Goal: Information Seeking & Learning: Learn about a topic

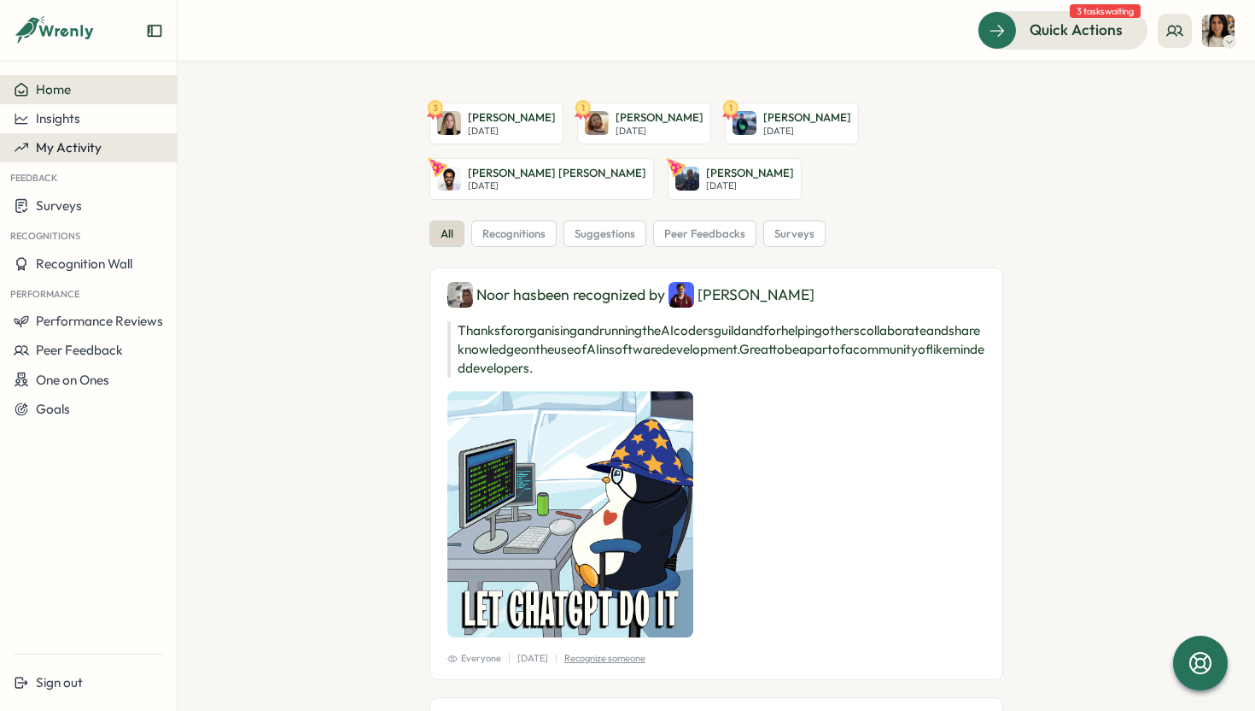
click at [69, 150] on span "My Activity" at bounding box center [69, 147] width 66 height 16
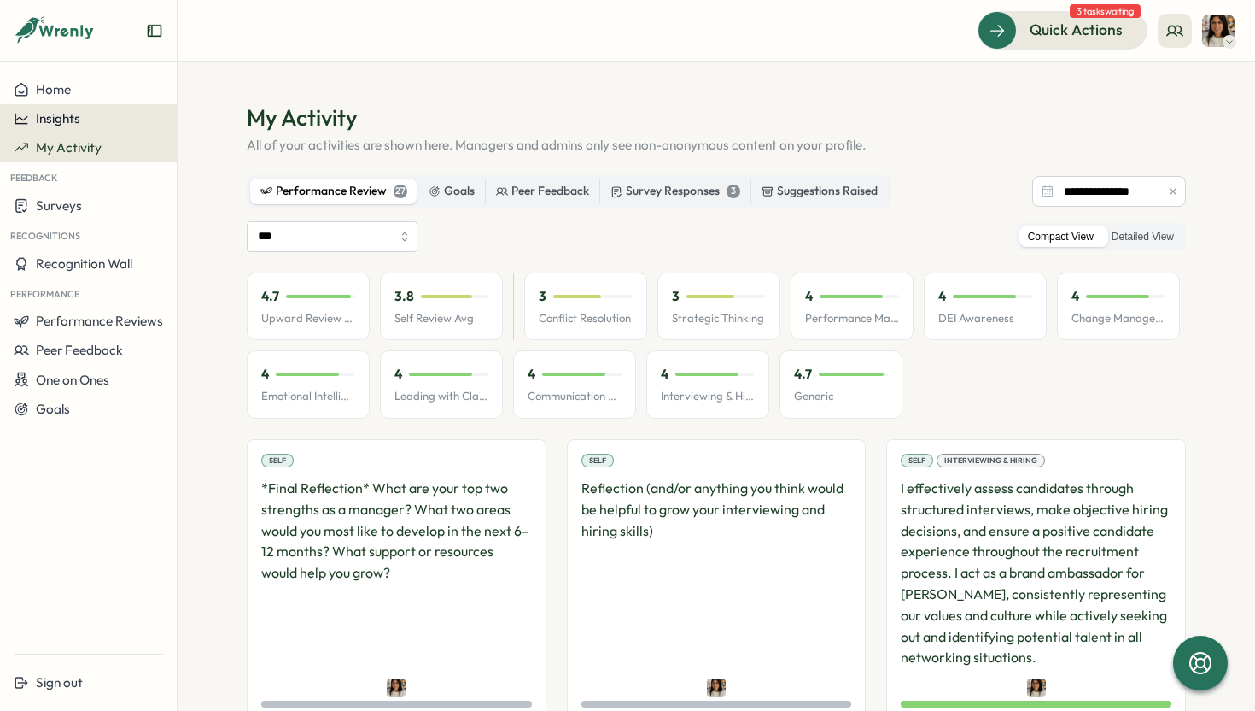
click at [91, 112] on div "Insights" at bounding box center [88, 118] width 149 height 15
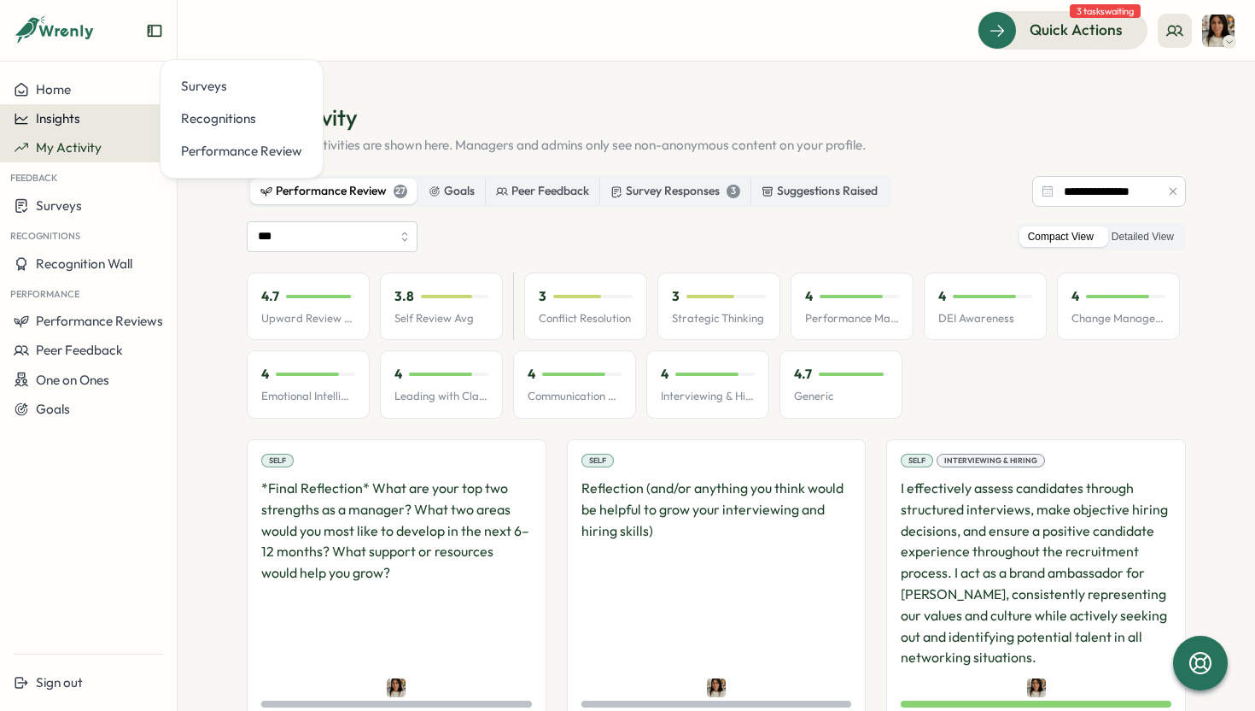
click at [83, 121] on div "Insights" at bounding box center [88, 118] width 149 height 15
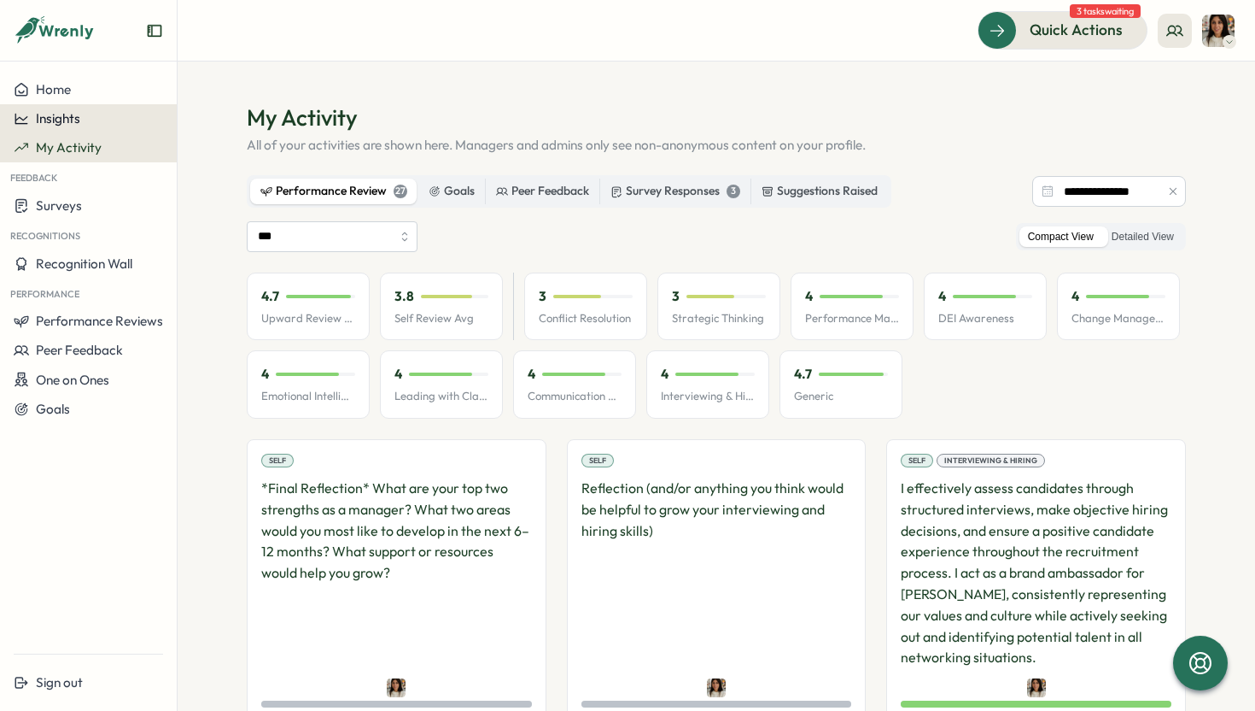
click at [70, 118] on span "Insights" at bounding box center [58, 118] width 44 height 16
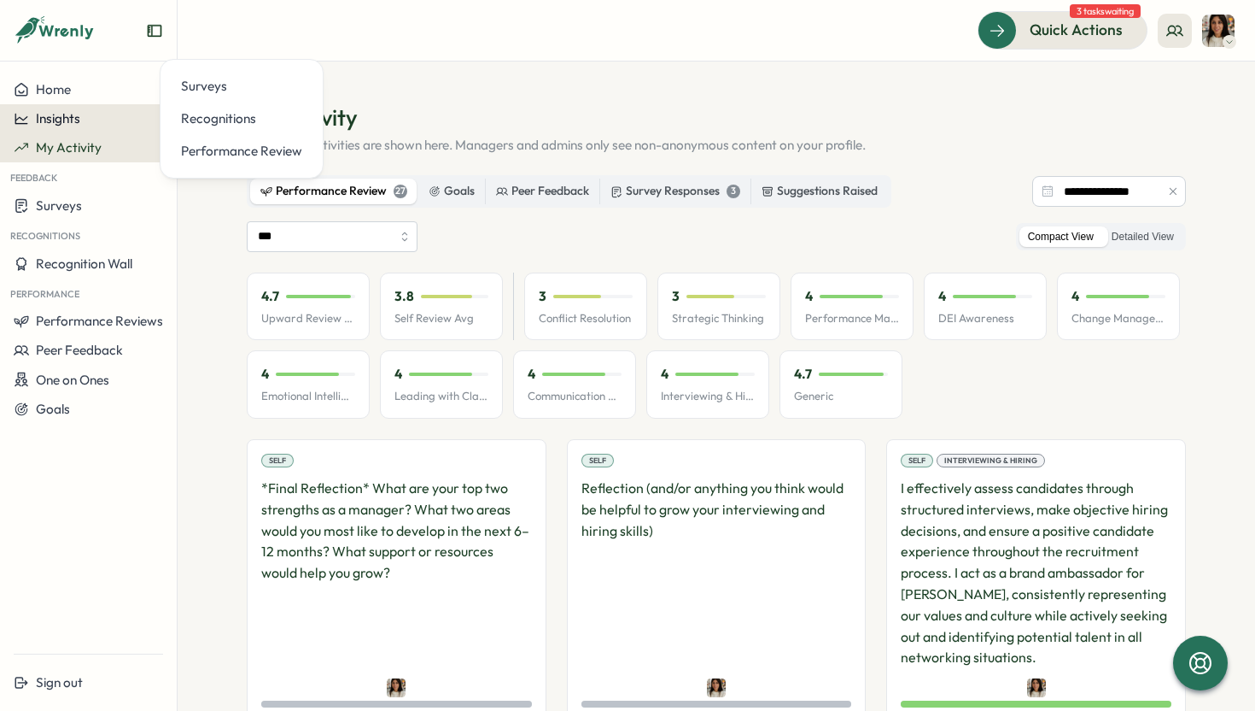
click at [94, 120] on div "Insights" at bounding box center [88, 118] width 149 height 15
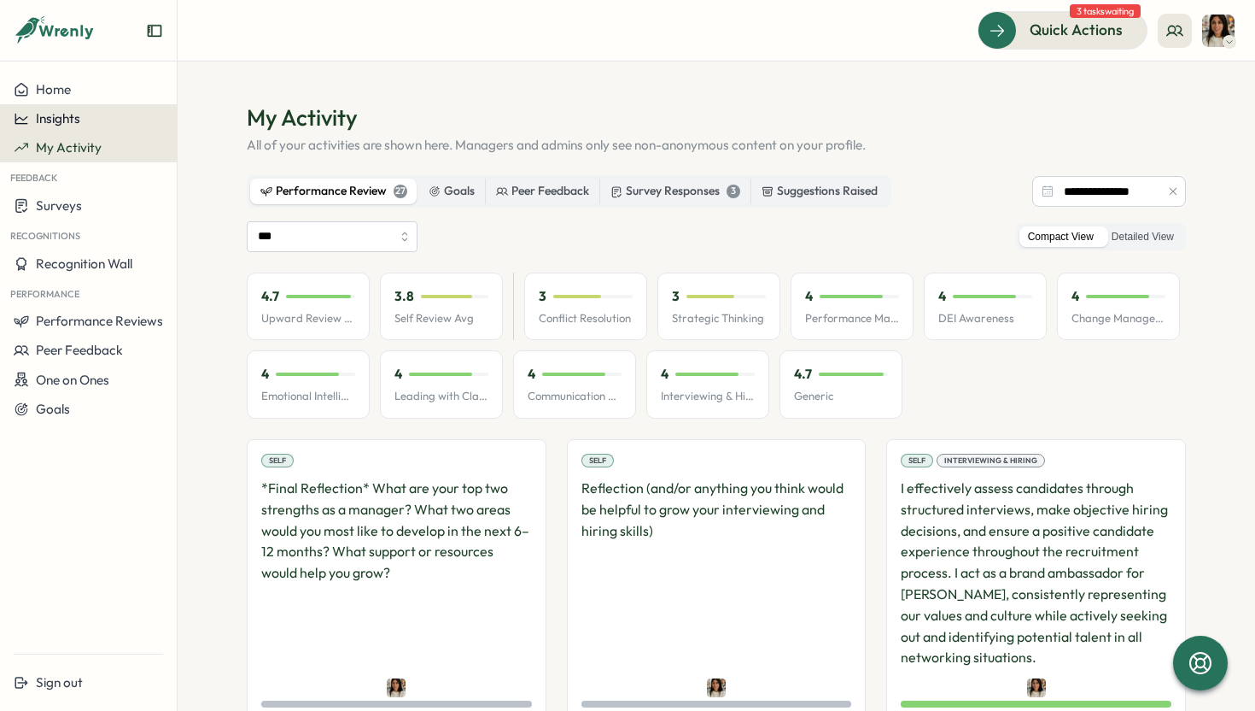
click at [76, 111] on span "Insights" at bounding box center [58, 118] width 44 height 16
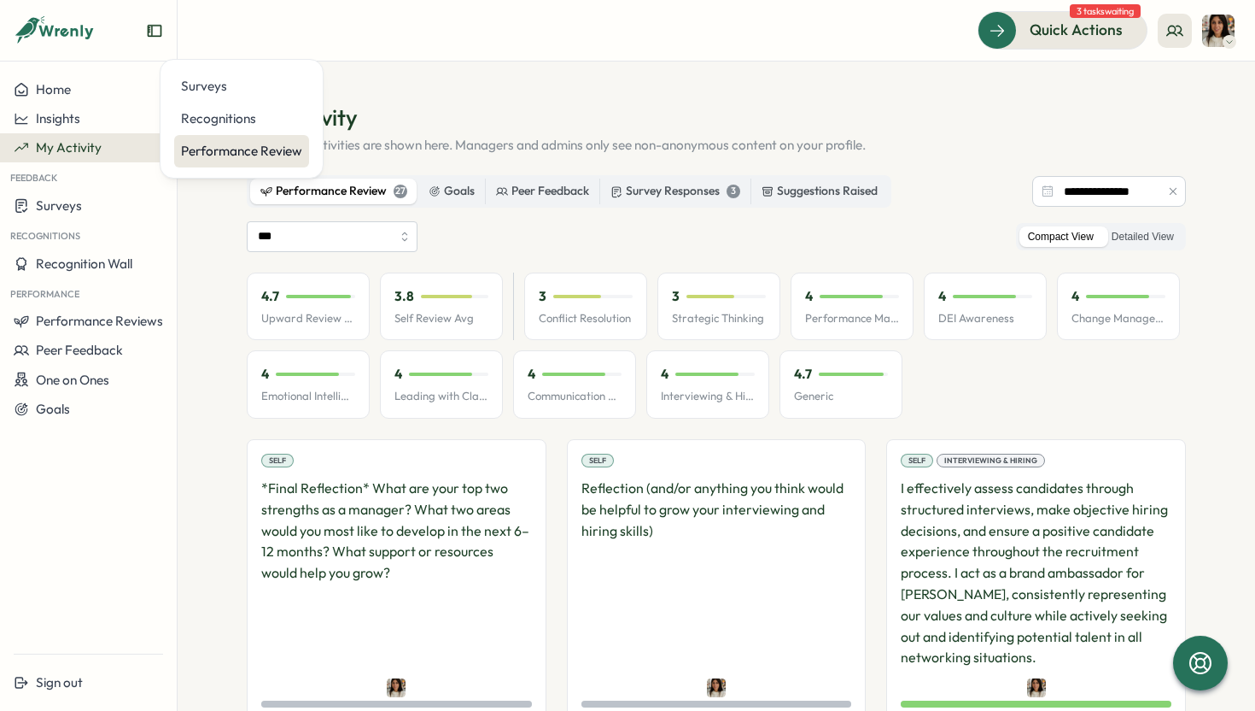
click at [242, 150] on div "Performance Review" at bounding box center [241, 151] width 121 height 19
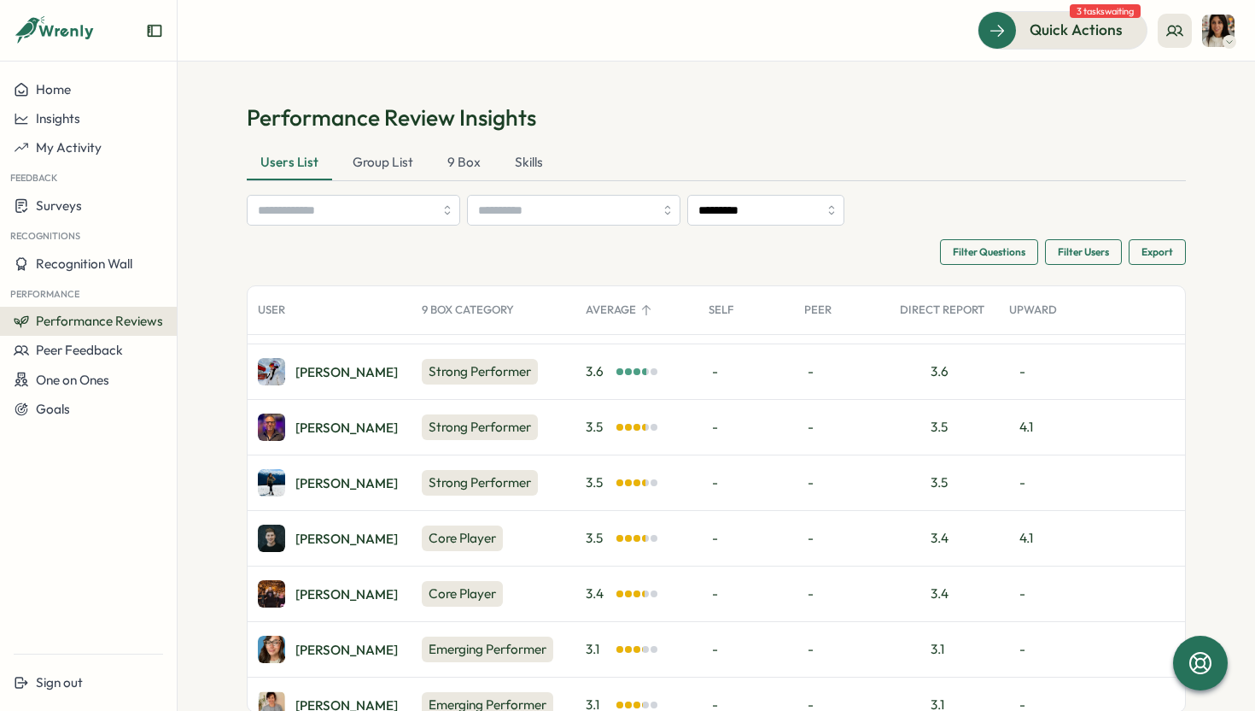
scroll to position [209, 0]
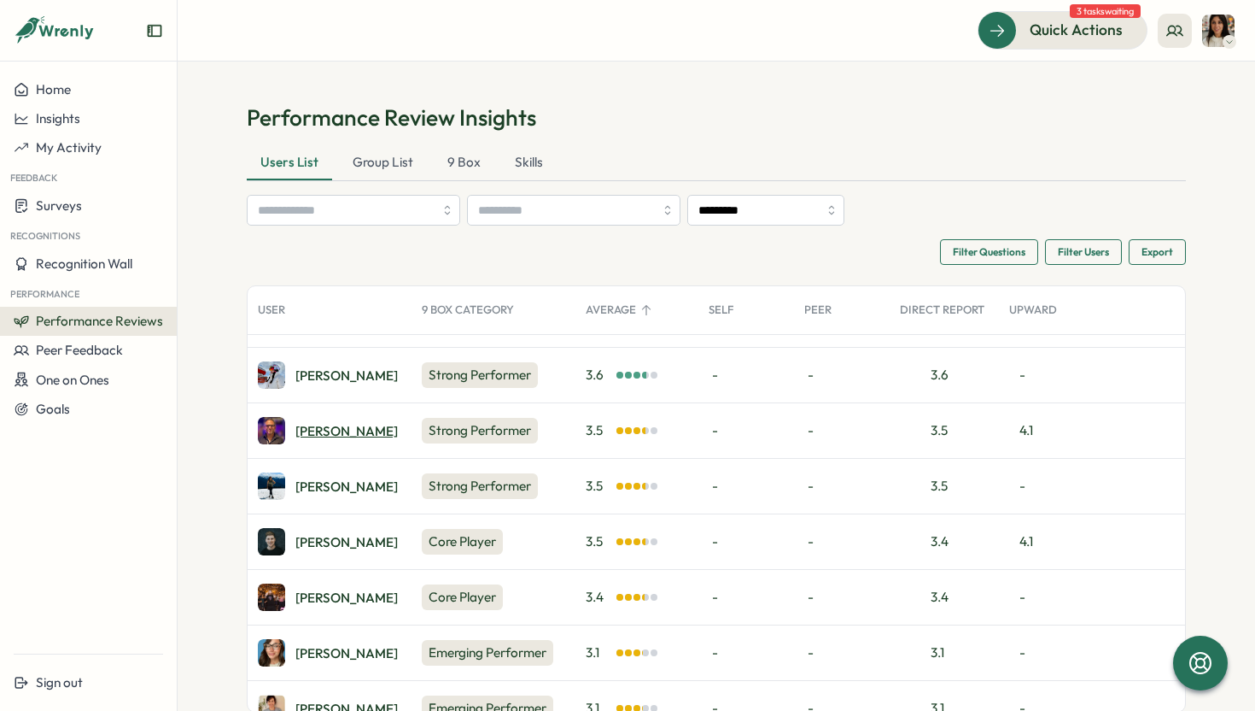
click at [319, 432] on div "[PERSON_NAME]" at bounding box center [346, 430] width 102 height 13
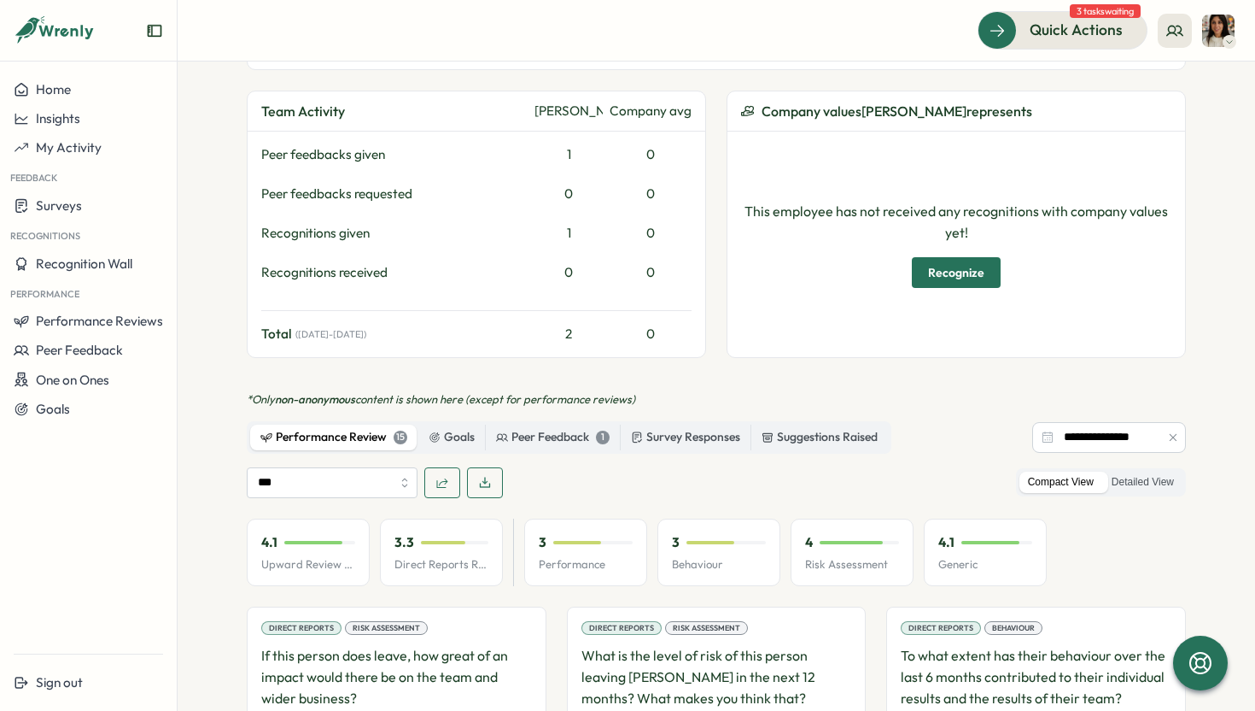
scroll to position [740, 0]
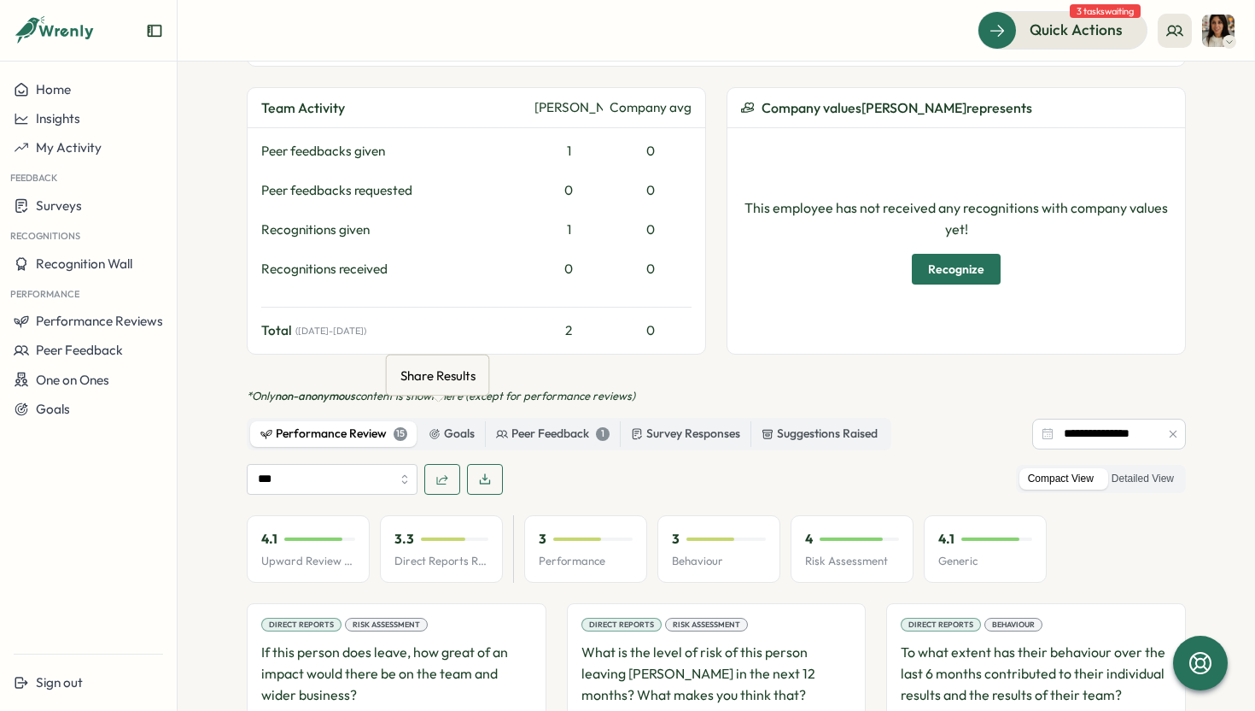
click at [439, 472] on icon "button" at bounding box center [443, 479] width 14 height 14
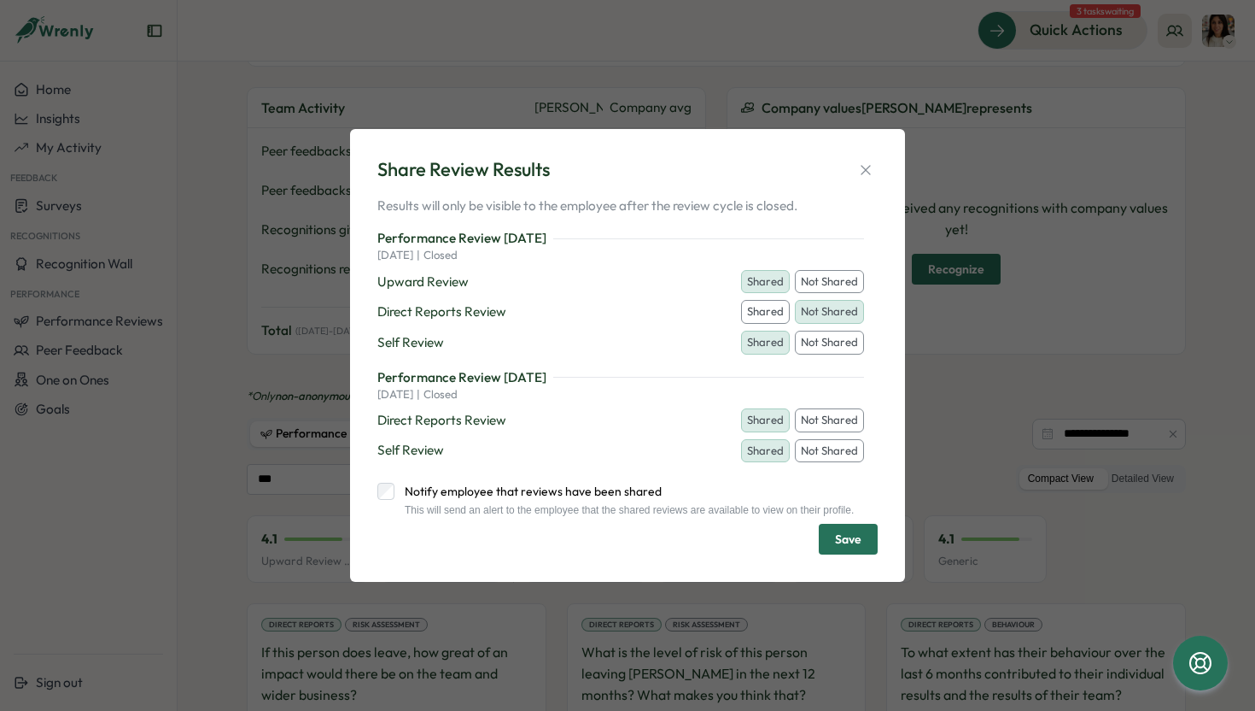
click at [774, 304] on button "Shared" at bounding box center [765, 312] width 49 height 24
click at [857, 547] on span "Save" at bounding box center [848, 538] width 26 height 29
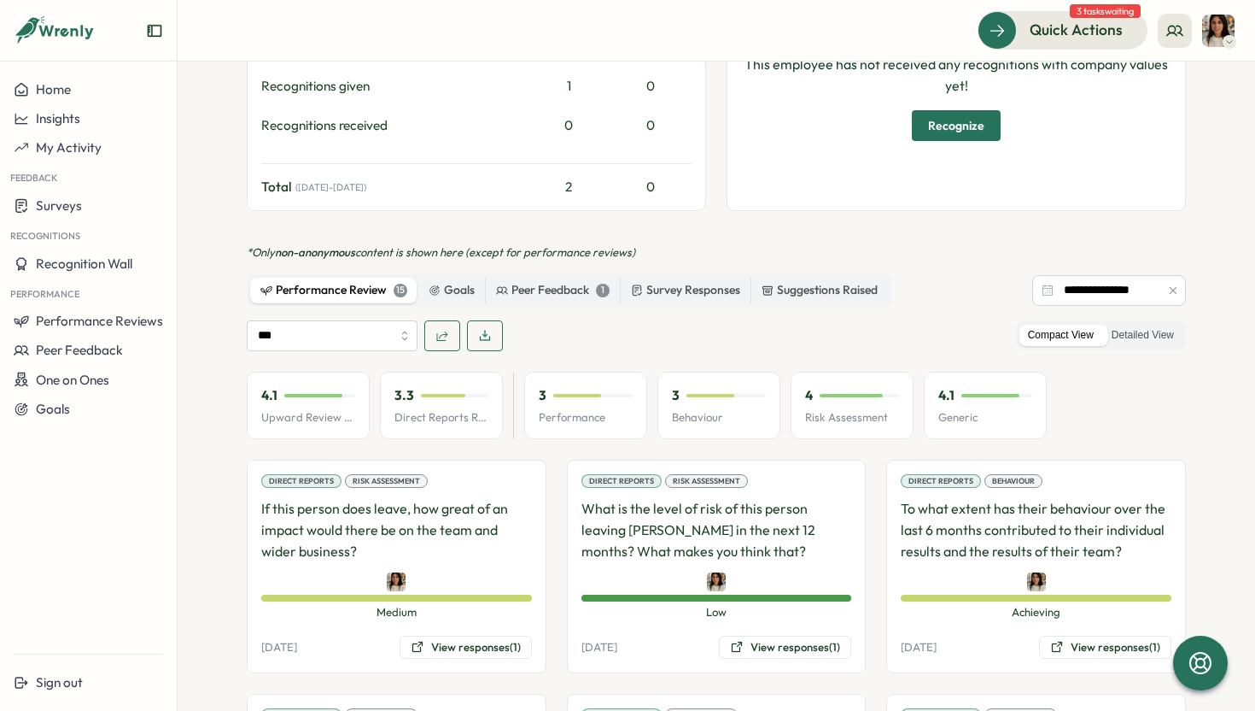
scroll to position [885, 0]
